Goal: Navigation & Orientation: Find specific page/section

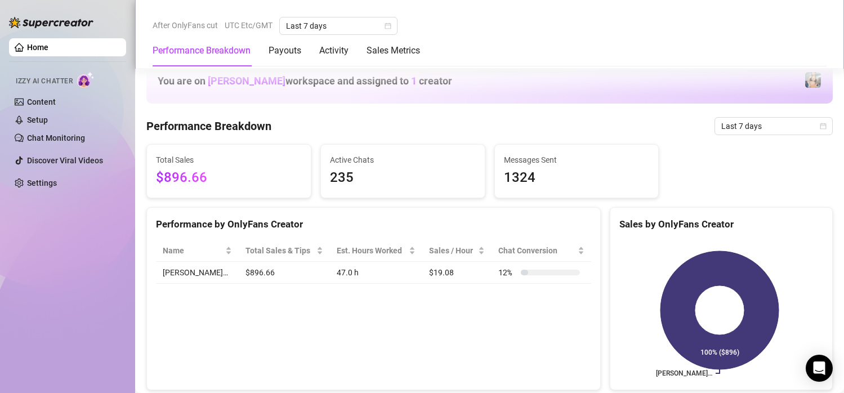
scroll to position [681, 0]
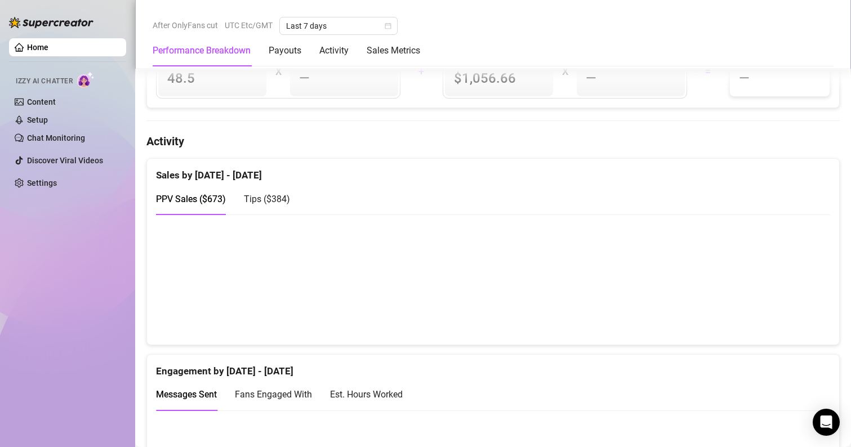
scroll to position [526, 0]
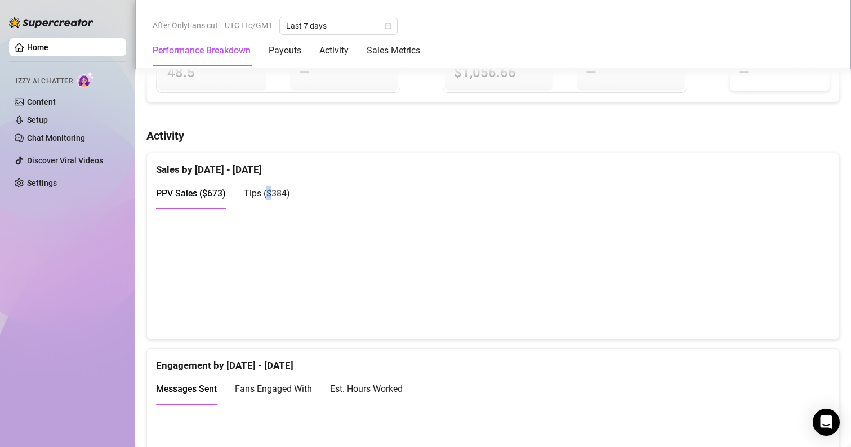
click at [270, 189] on span "Tips ( $384 )" at bounding box center [267, 193] width 46 height 11
click at [188, 188] on span "PPV Sales ( $673 )" at bounding box center [191, 193] width 70 height 11
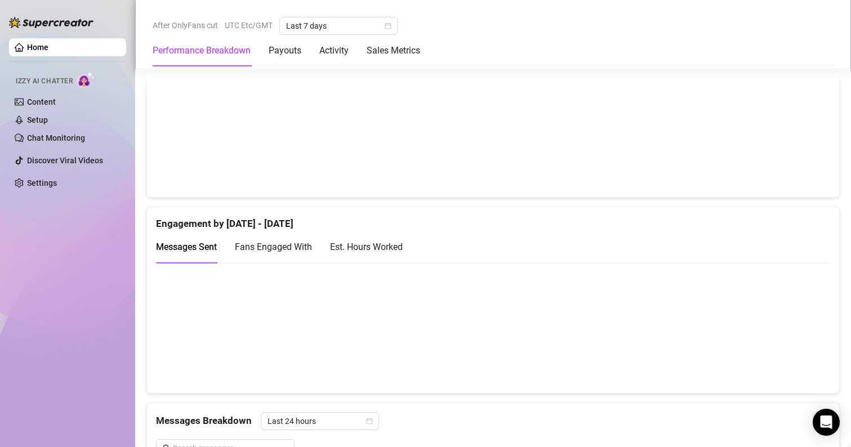
scroll to position [789, 0]
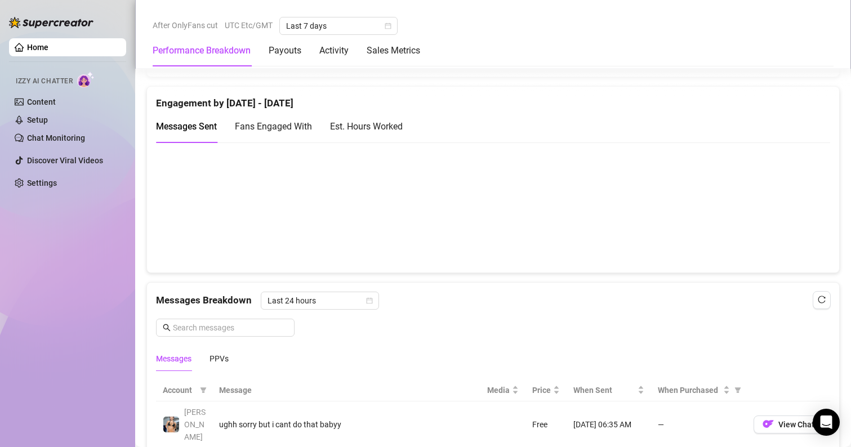
click at [271, 114] on div "Fans Engaged With" at bounding box center [273, 126] width 77 height 32
click at [270, 137] on div "Fans Engaged With" at bounding box center [273, 126] width 77 height 32
